Goal: Task Accomplishment & Management: Manage account settings

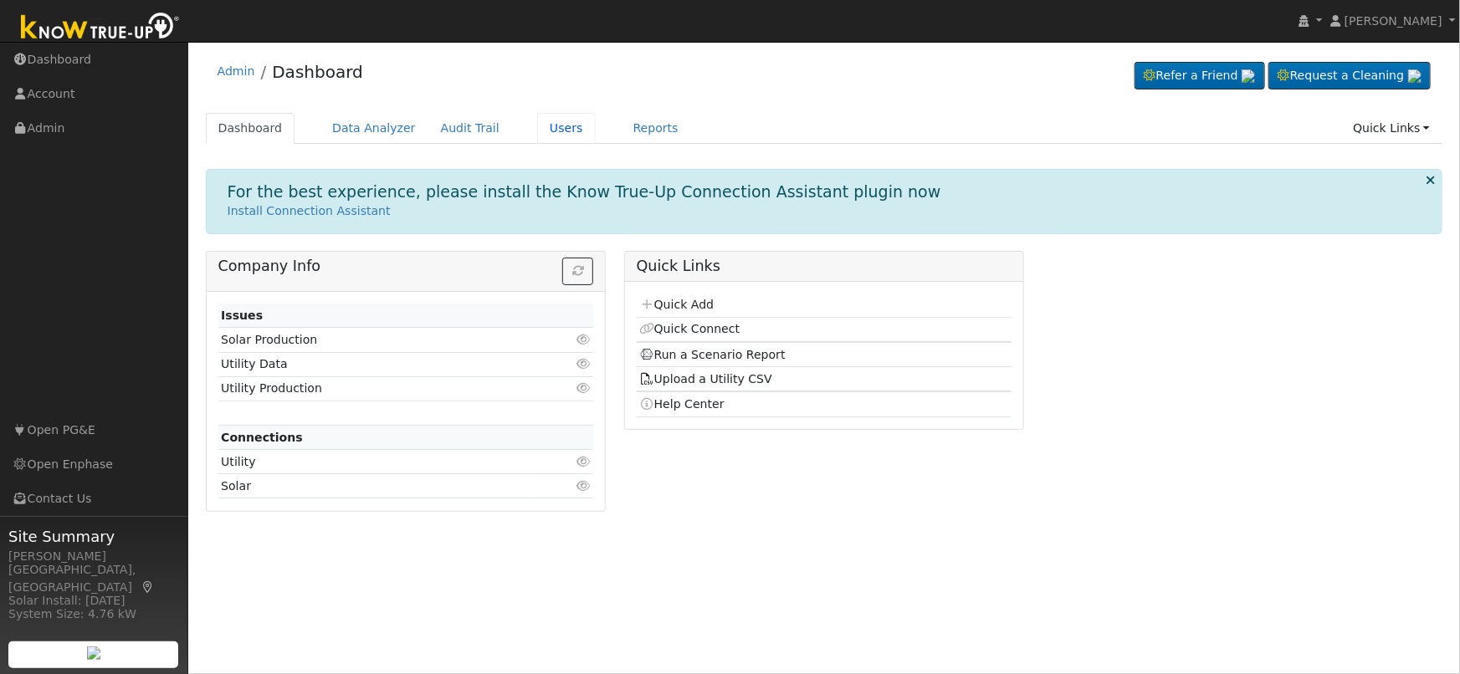
click at [545, 125] on link "Users" at bounding box center [566, 128] width 59 height 31
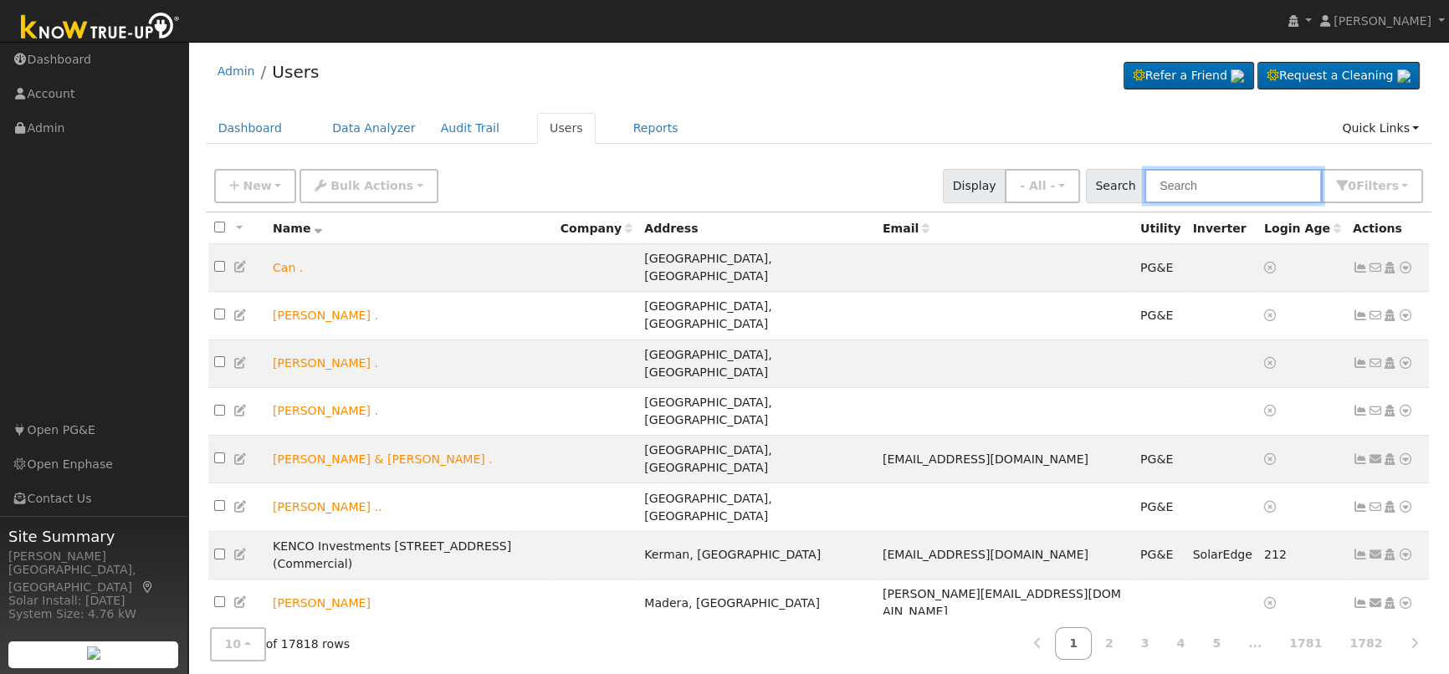
click at [1206, 183] on input "text" at bounding box center [1232, 186] width 177 height 34
paste input "[PERSON_NAME]"
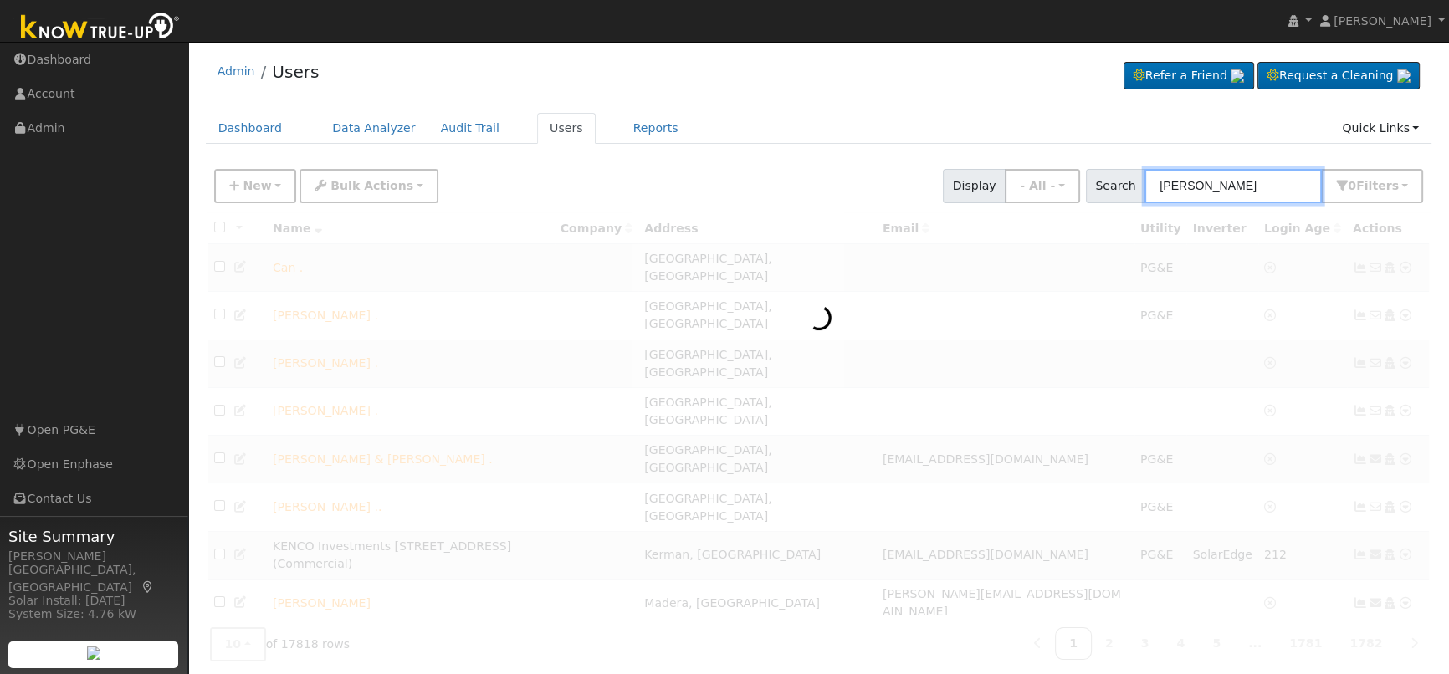
type input "[PERSON_NAME]"
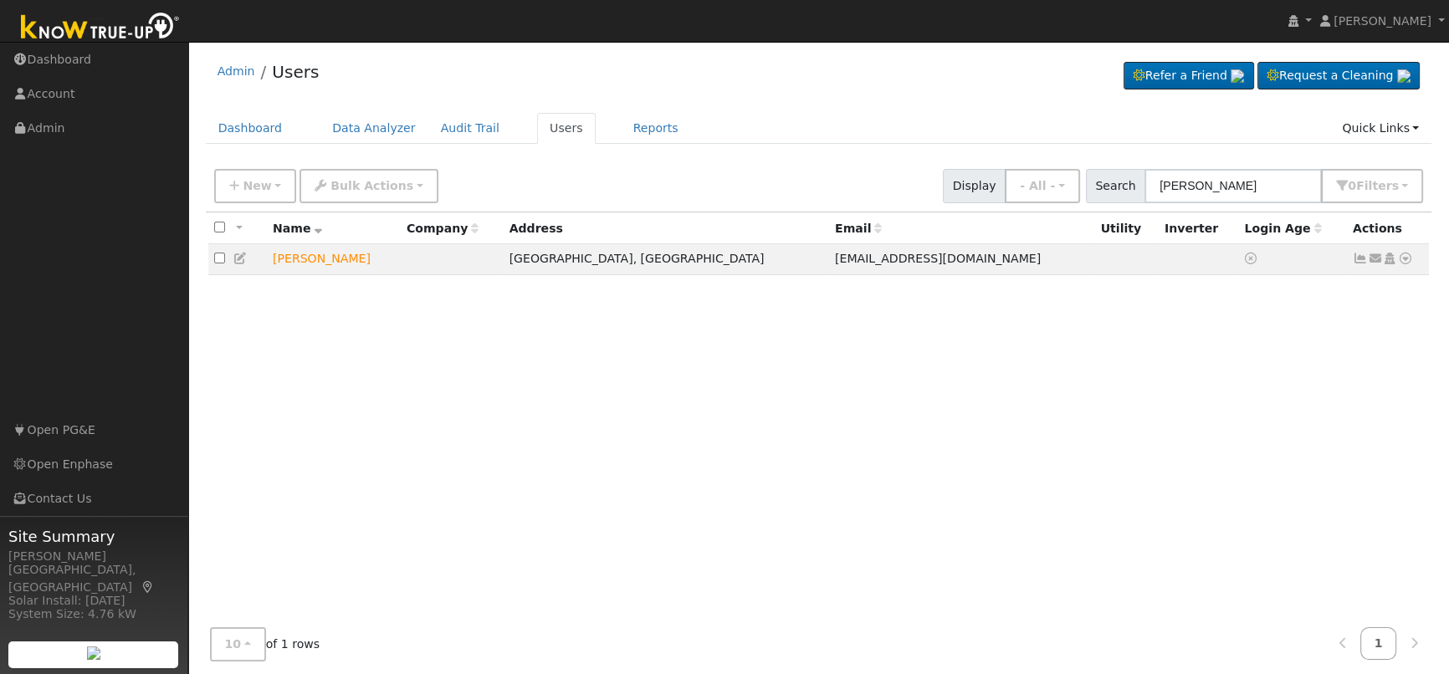
click at [1404, 259] on icon at bounding box center [1405, 259] width 15 height 12
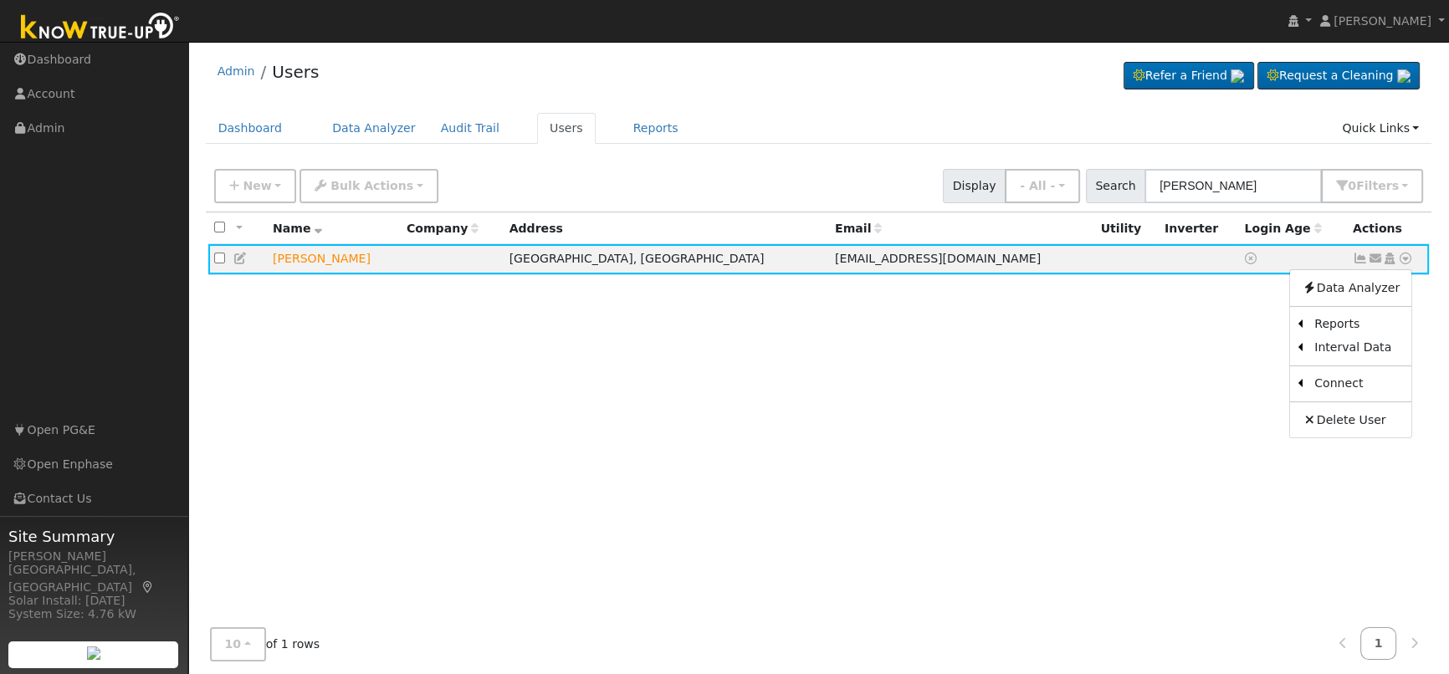
click at [757, 405] on div "All None All on page None on page Name Company Address Email Utility Inverter L…" at bounding box center [819, 414] width 1226 height 405
click at [1405, 264] on icon at bounding box center [1405, 259] width 15 height 12
click at [1389, 258] on icon at bounding box center [1389, 259] width 15 height 12
